Goal: Information Seeking & Learning: Check status

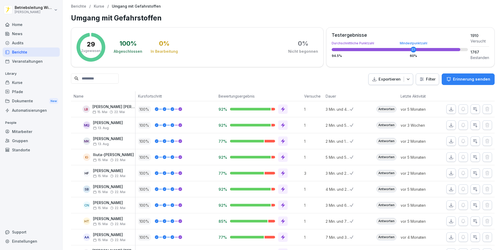
click at [22, 49] on div "Berichte" at bounding box center [31, 51] width 57 height 9
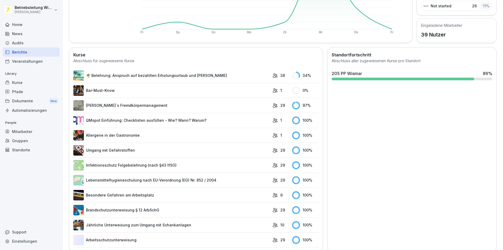
scroll to position [115, 0]
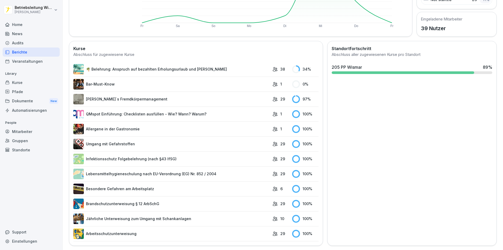
click at [115, 79] on link "Bar-Must-Know" at bounding box center [171, 84] width 196 height 10
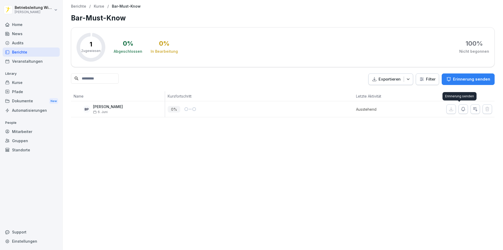
click at [461, 110] on icon "button" at bounding box center [463, 109] width 4 height 4
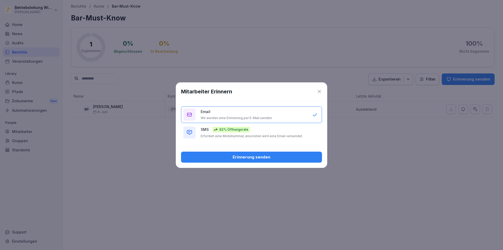
click at [320, 91] on icon at bounding box center [319, 91] width 5 height 5
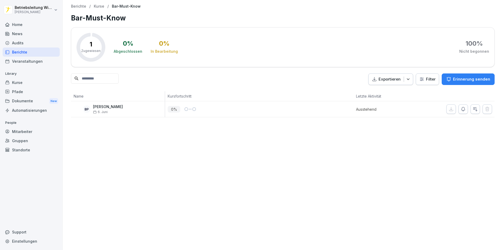
click at [26, 51] on div "Berichte" at bounding box center [31, 51] width 57 height 9
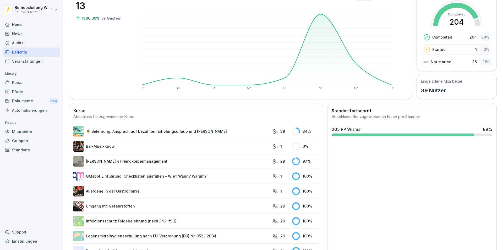
scroll to position [52, 0]
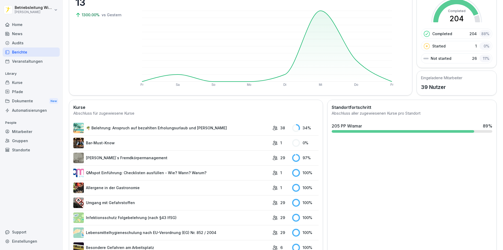
click at [142, 128] on link "🌴 Belehrung: Anspruch auf bezahlten Erholungsurlaub und [PERSON_NAME]" at bounding box center [171, 128] width 196 height 10
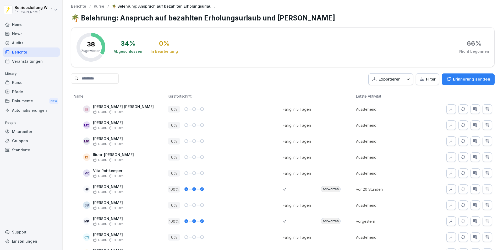
click at [33, 50] on div "Berichte" at bounding box center [31, 51] width 57 height 9
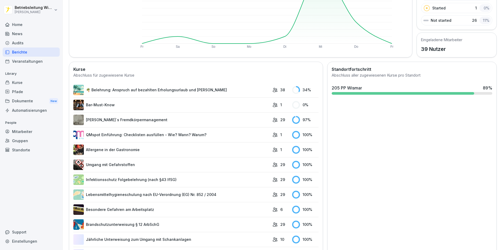
scroll to position [115, 0]
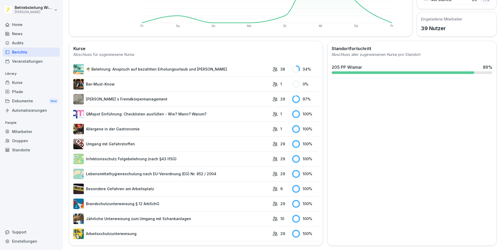
click at [143, 94] on link "[PERSON_NAME]`s Fremdkörpermanagement" at bounding box center [171, 99] width 196 height 10
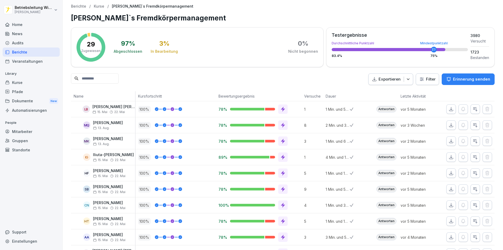
click at [20, 51] on div "Berichte" at bounding box center [31, 51] width 57 height 9
